Goal: Information Seeking & Learning: Learn about a topic

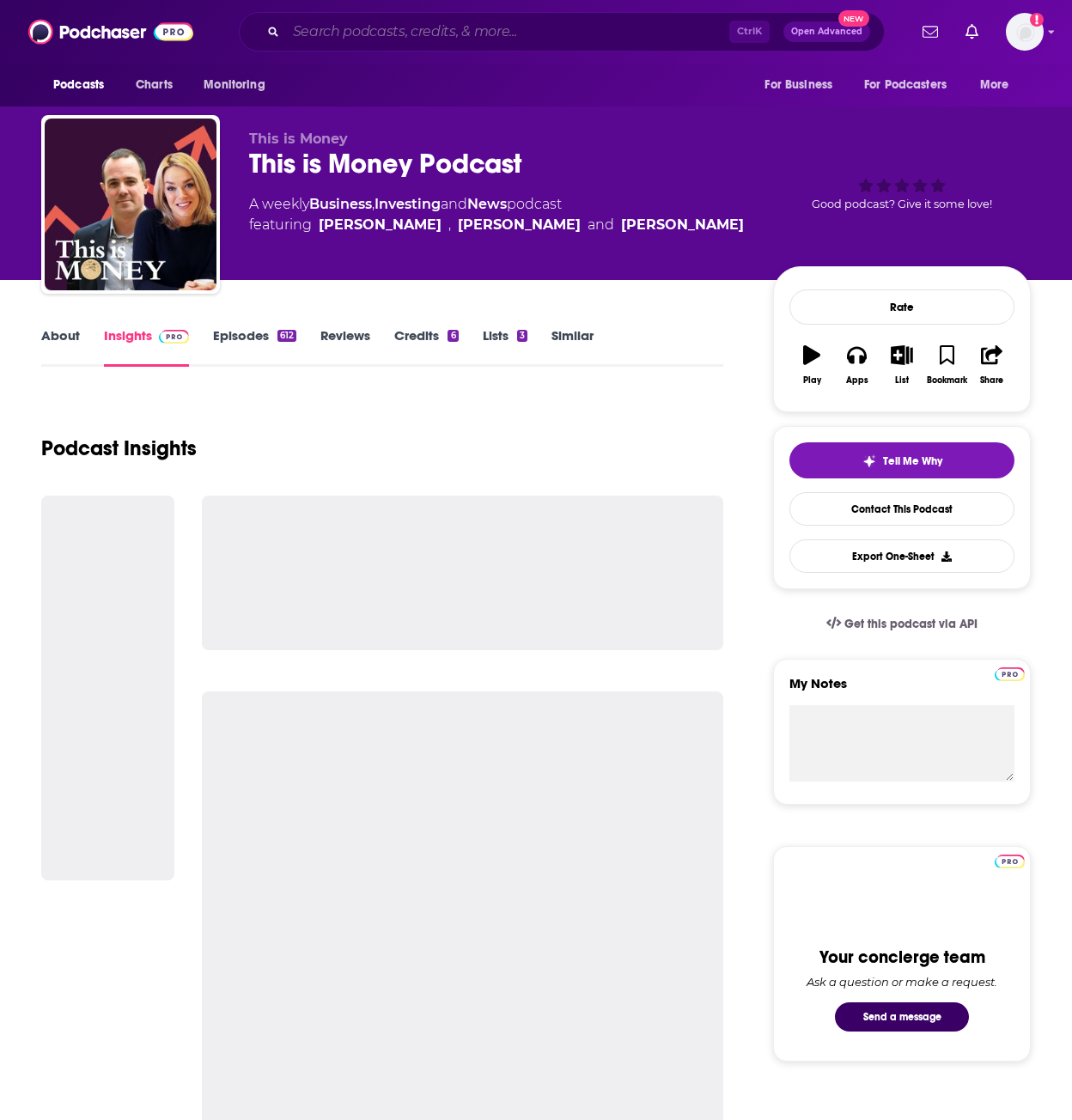
click at [431, 30] on input "Search podcasts, credits, & more..." at bounding box center [507, 32] width 443 height 28
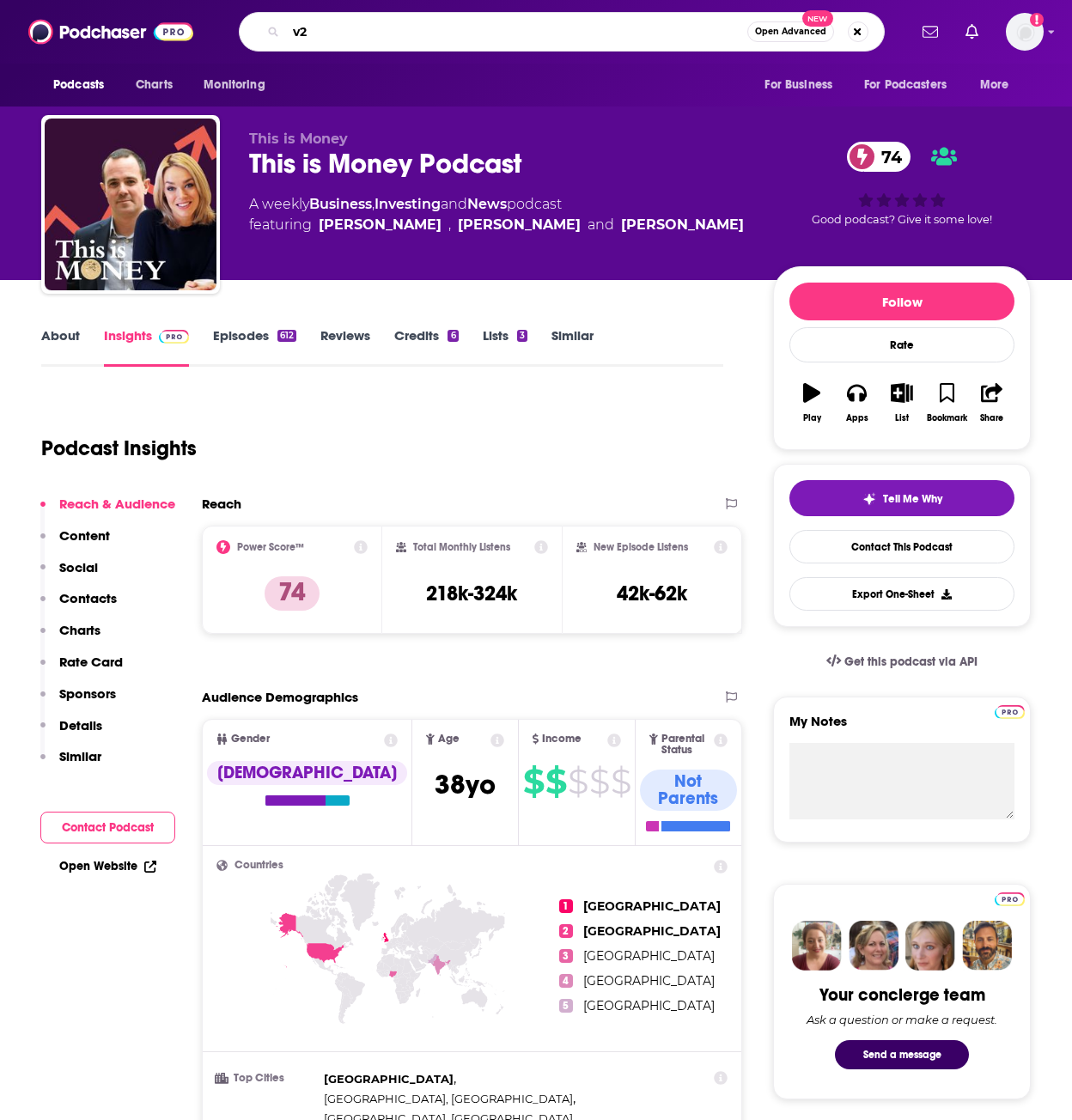
type input "v20"
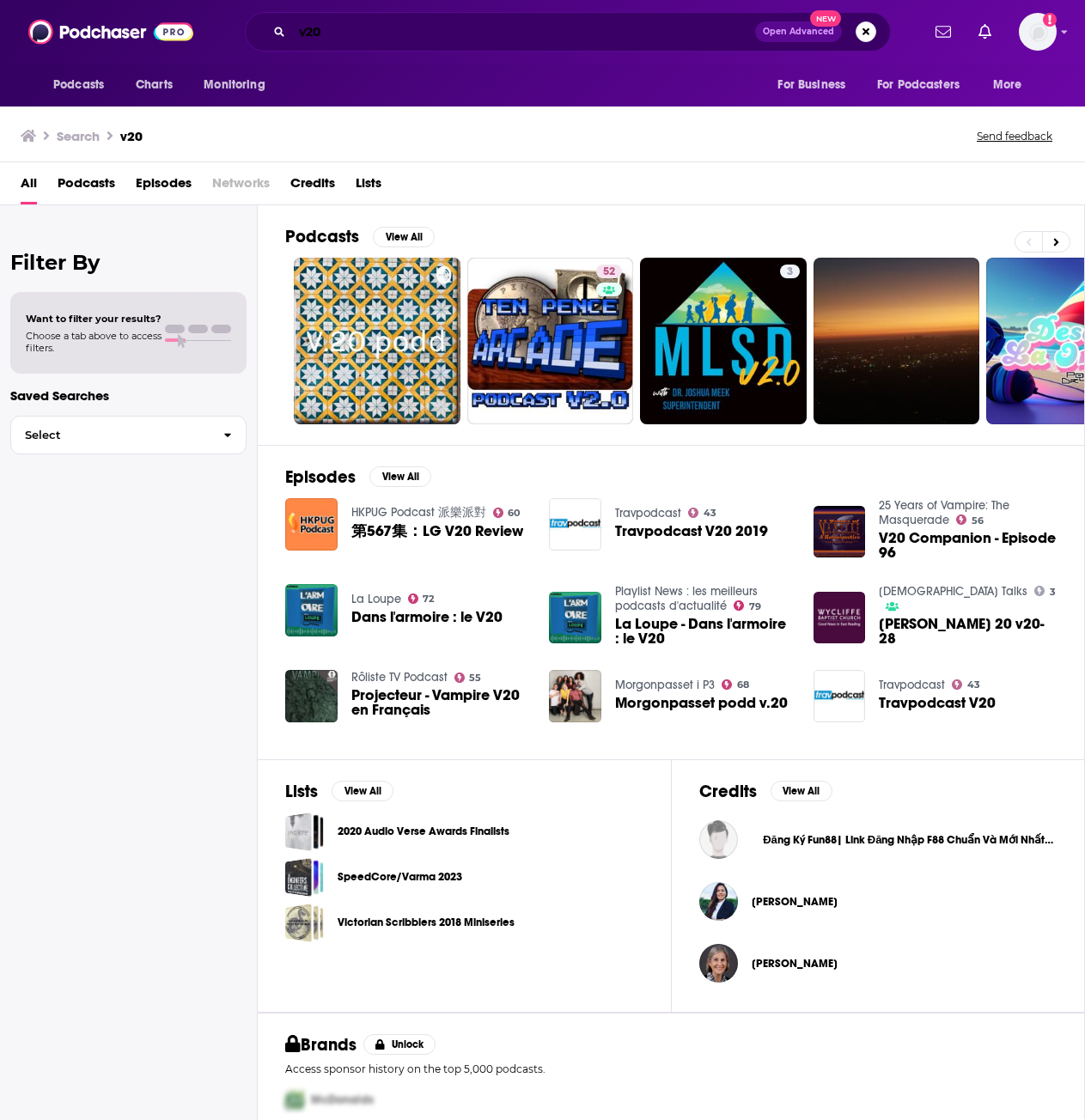
click at [294, 29] on input "v20" at bounding box center [524, 32] width 463 height 28
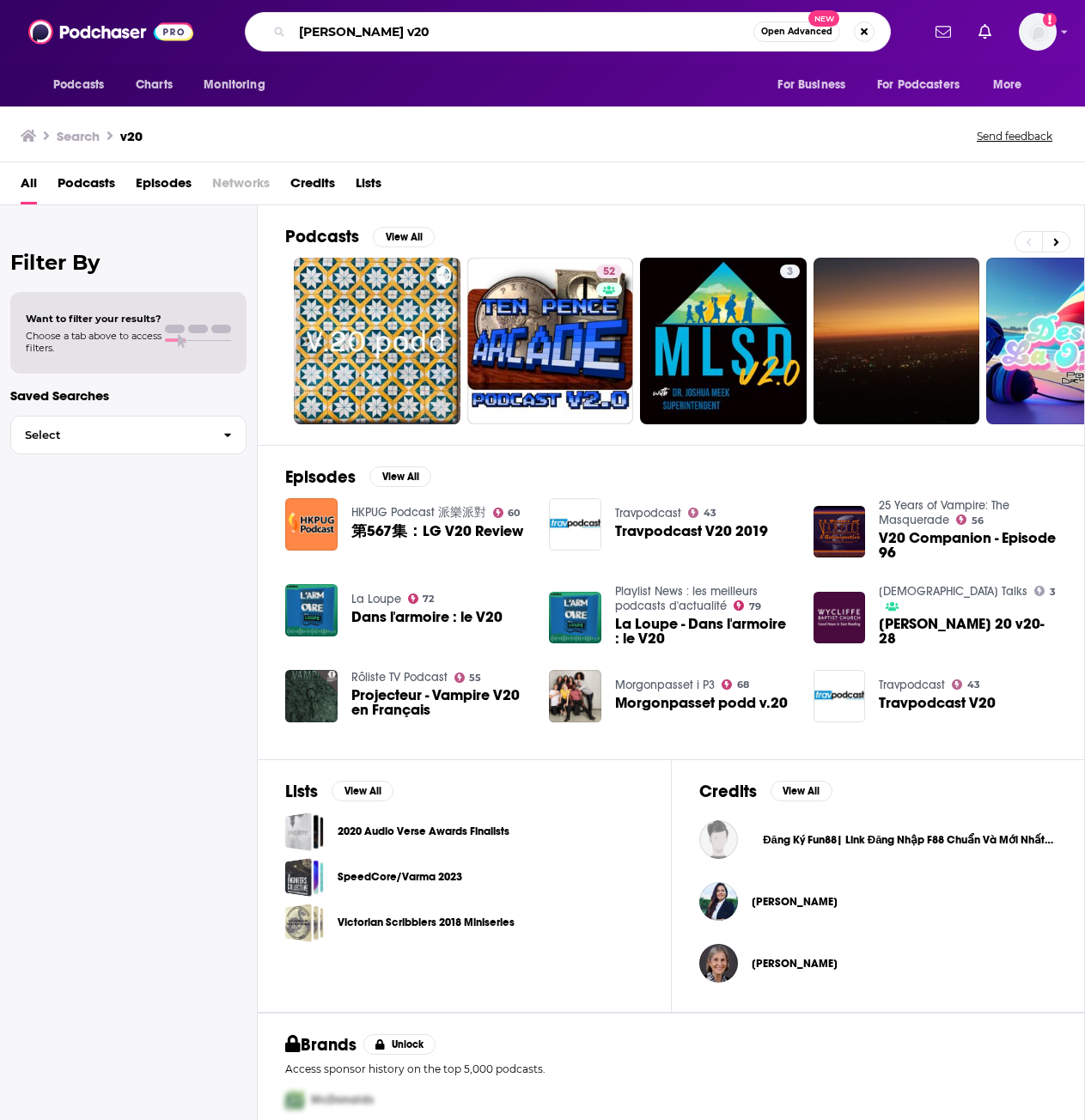
type input "[PERSON_NAME] v20"
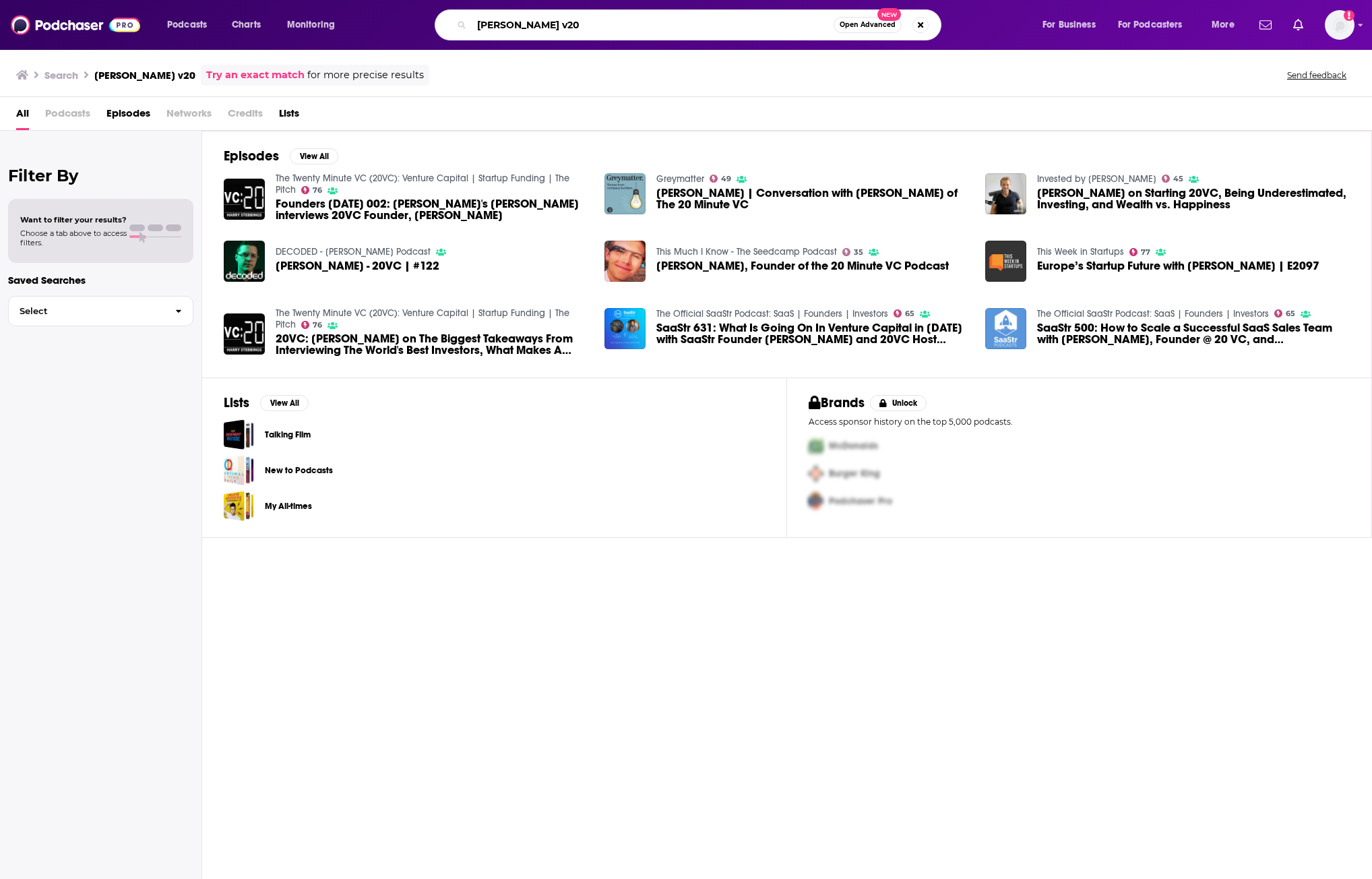
drag, startPoint x: 593, startPoint y: 24, endPoint x: 408, endPoint y: 14, distance: 185.3
click at [408, 14] on div "[PERSON_NAME] v20 Open Advanced New" at bounding box center [701, 25] width 654 height 31
type input "20vc"
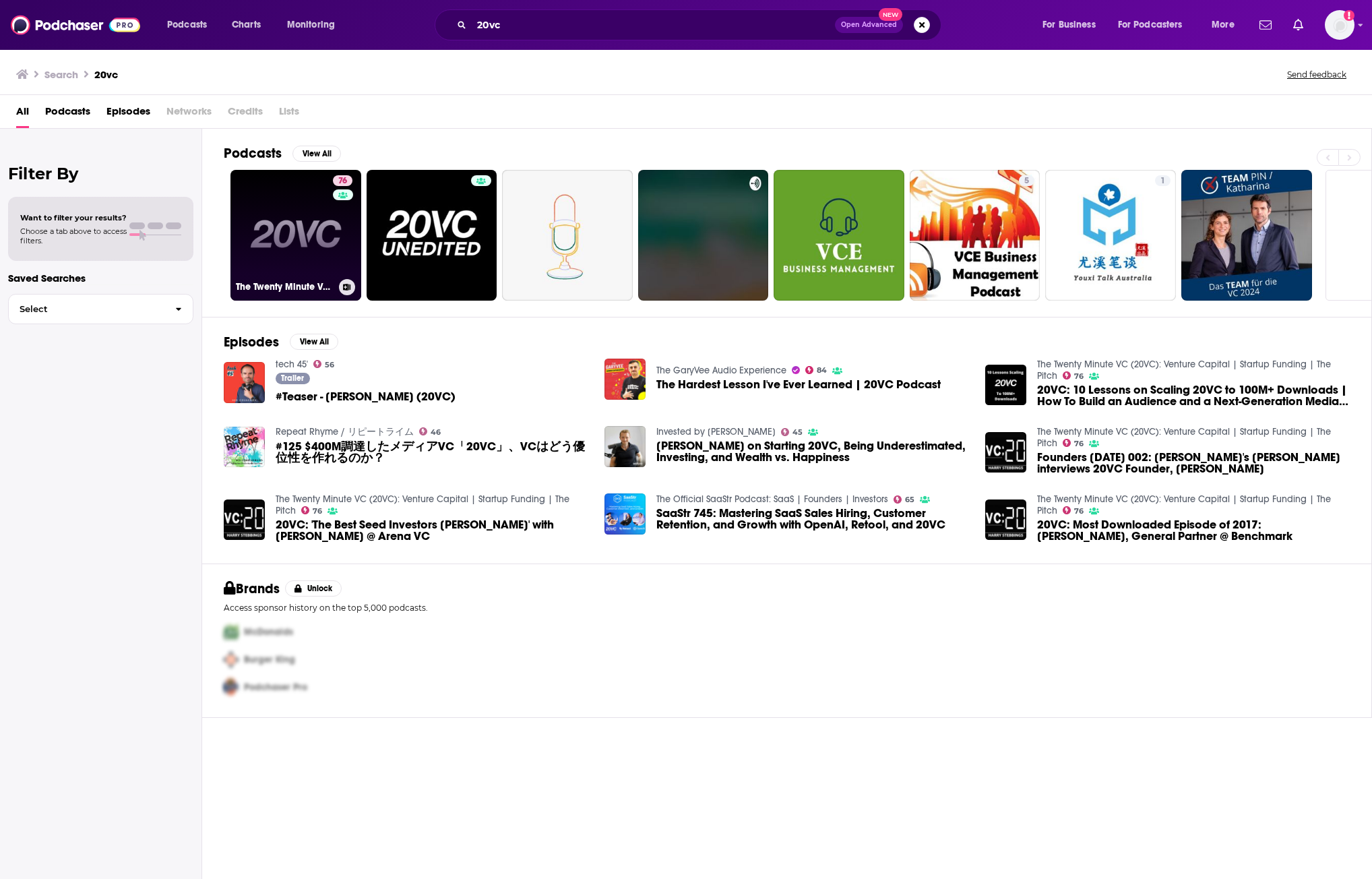
click at [313, 234] on link "76 The Twenty Minute VC (20VC): Venture Capital | Startup Funding | The Pitch" at bounding box center [296, 235] width 131 height 131
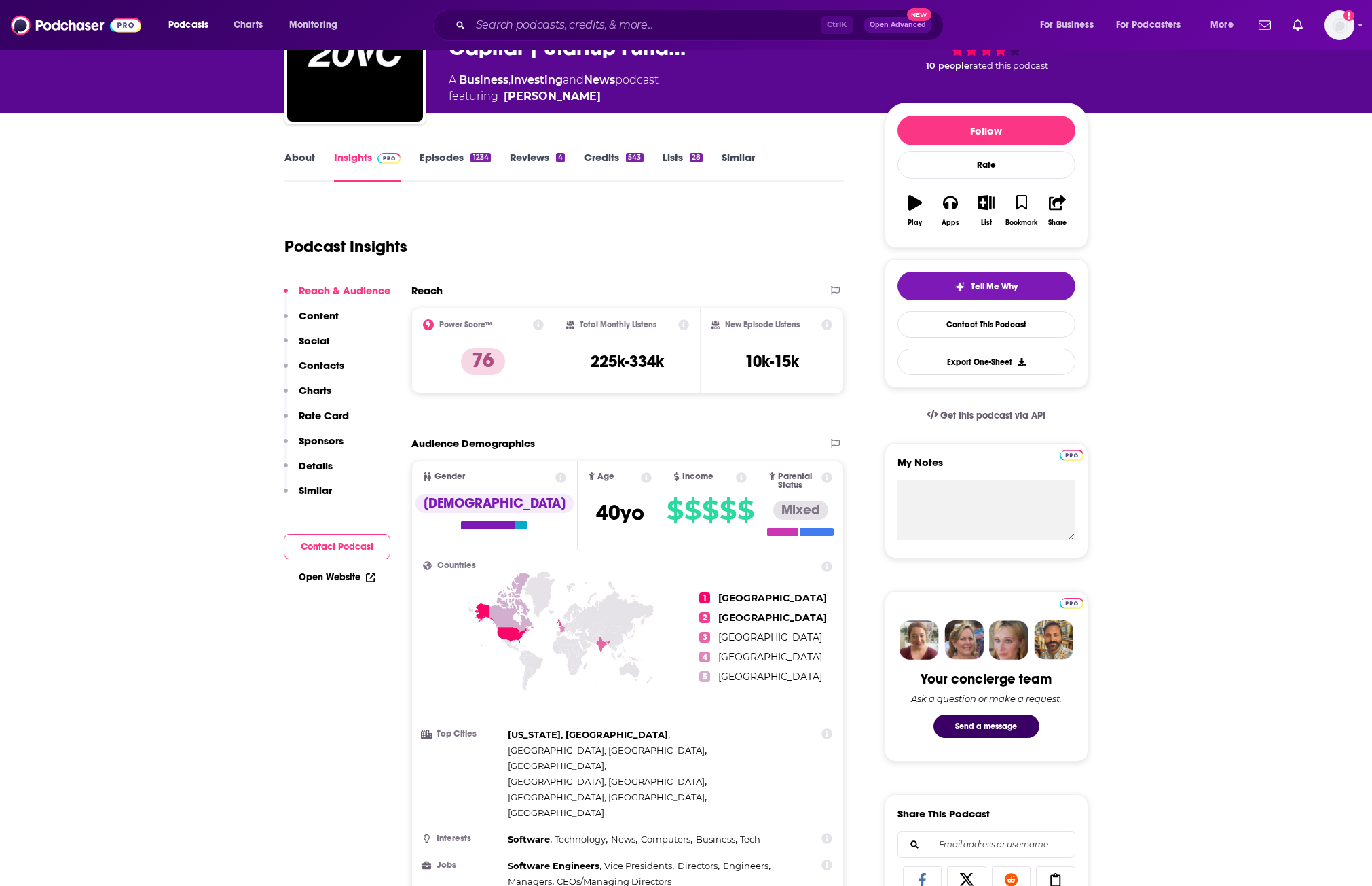
scroll to position [64, 0]
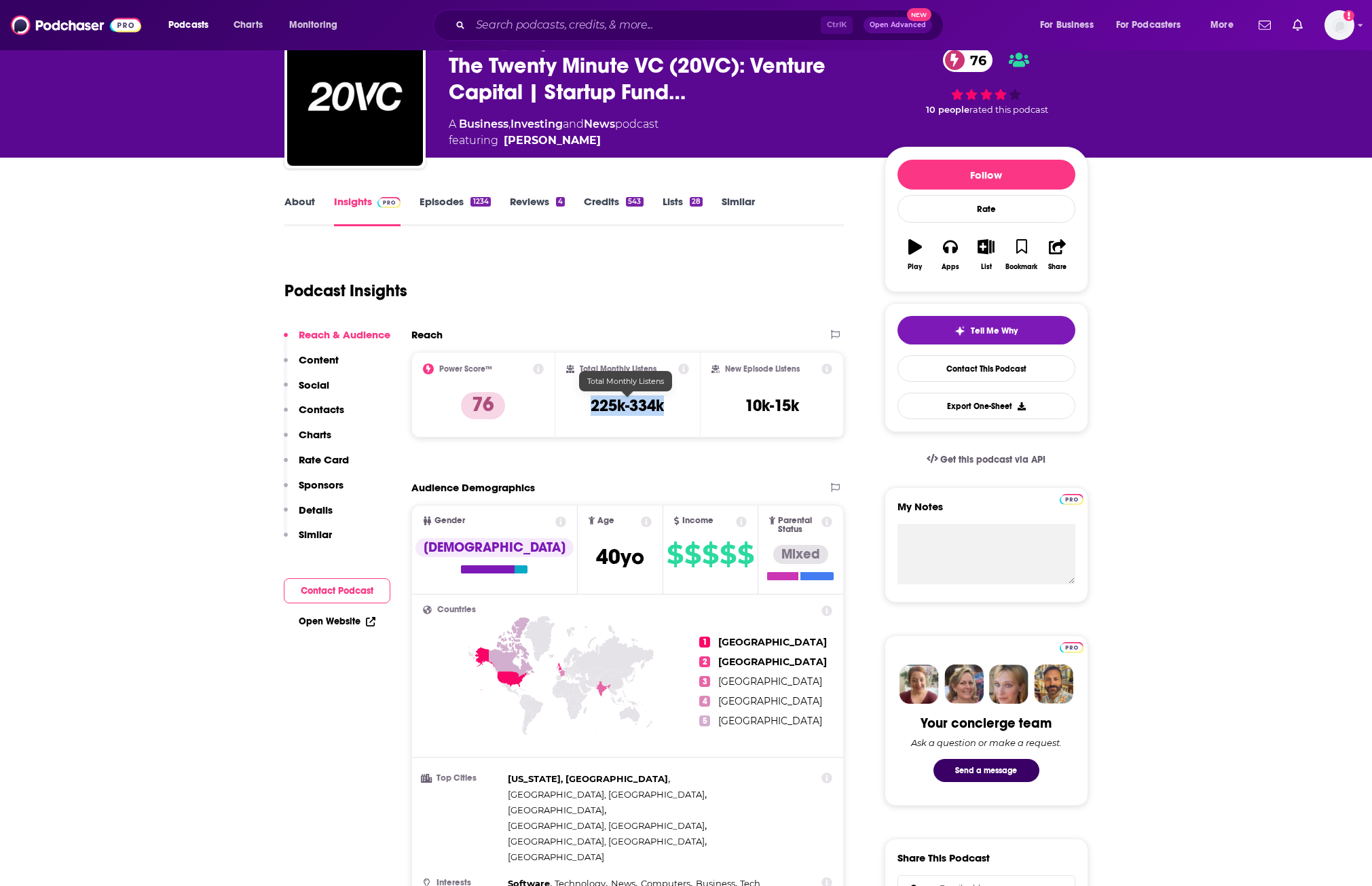
drag, startPoint x: 673, startPoint y: 405, endPoint x: 580, endPoint y: 394, distance: 93.6
click at [580, 394] on div "Total Monthly Listens 225k-334k" at bounding box center [628, 394] width 123 height 62
copy h3 "225k-334k"
click at [812, 403] on div "New Episode Listens 10k-15k" at bounding box center [772, 394] width 122 height 62
drag, startPoint x: 765, startPoint y: 402, endPoint x: 743, endPoint y: 400, distance: 22.1
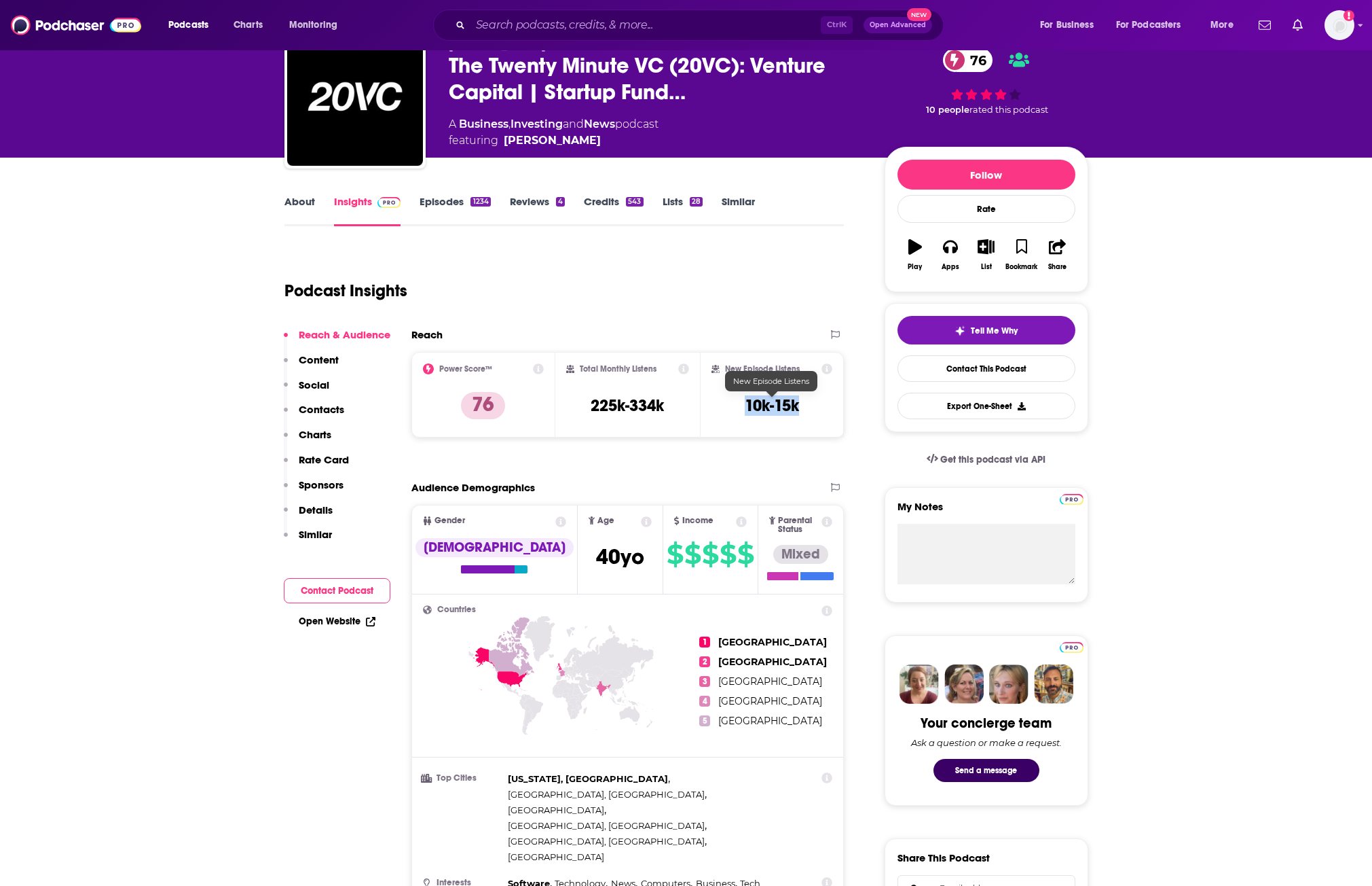
click at [743, 400] on div "New Episode Listens 10k-15k" at bounding box center [772, 394] width 122 height 62
copy h3 "10k-15k"
click at [441, 203] on link "Episodes 1234" at bounding box center [454, 211] width 70 height 31
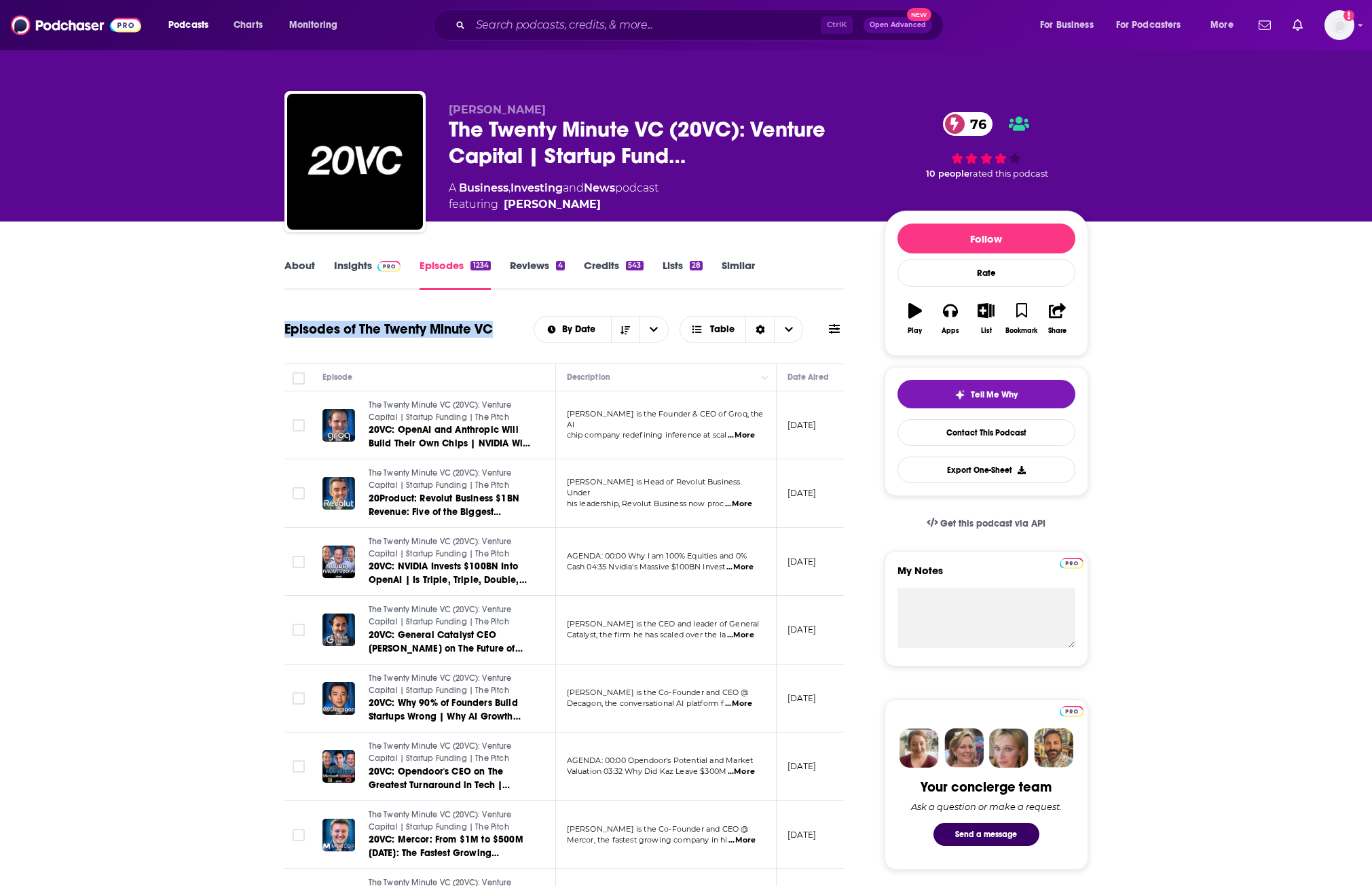
drag, startPoint x: 497, startPoint y: 320, endPoint x: 255, endPoint y: 306, distance: 242.4
copy h1 "Episodes of The Twenty Minute VC"
